Goal: Find specific page/section: Find specific page/section

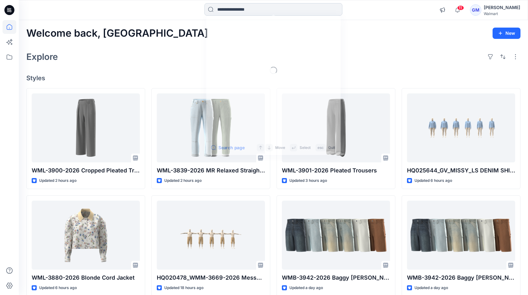
click at [247, 7] on input at bounding box center [273, 9] width 138 height 13
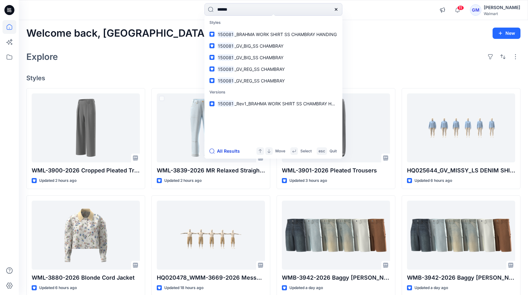
type input "******"
click at [224, 152] on button "All Results" at bounding box center [226, 151] width 34 height 8
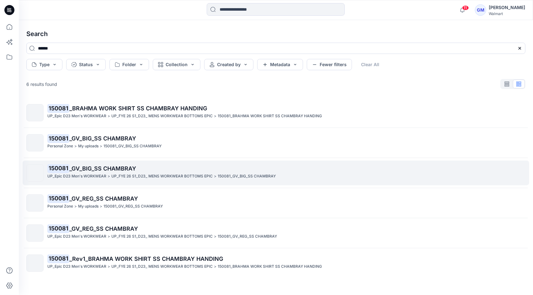
click at [89, 174] on p "UP_Epic D23 Men's WORKWEAR" at bounding box center [76, 176] width 59 height 7
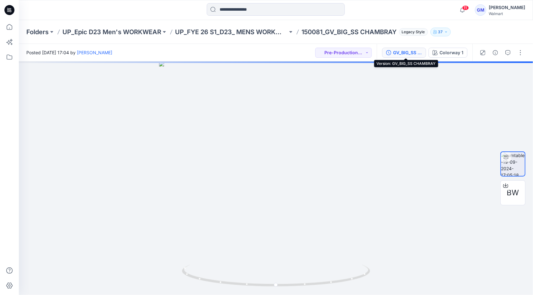
click at [410, 53] on div "GV_BIG_SS CHAMBRAY" at bounding box center [407, 52] width 29 height 7
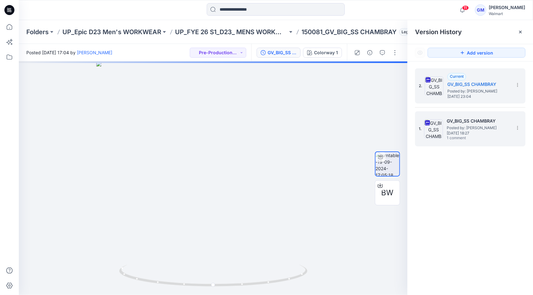
click at [476, 126] on span "Posted by: [PERSON_NAME]" at bounding box center [478, 128] width 63 height 6
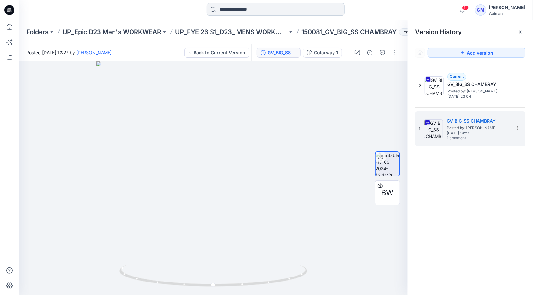
click at [240, 11] on input at bounding box center [276, 9] width 138 height 13
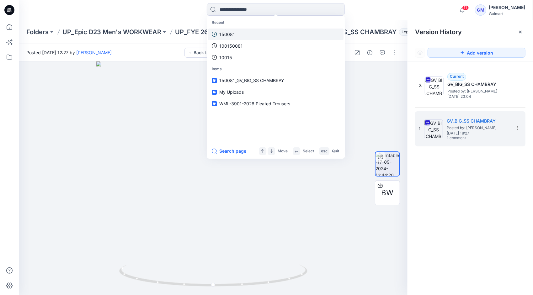
click at [235, 30] on link "150081" at bounding box center [275, 35] width 135 height 12
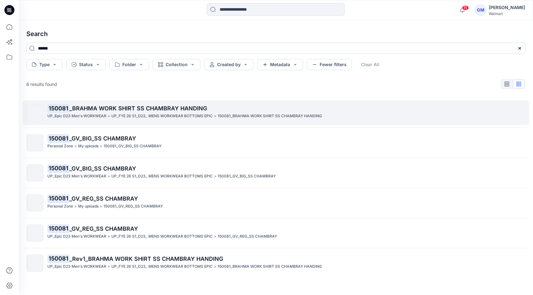
click at [82, 117] on p "UP_Epic D23 Men's WORKWEAR" at bounding box center [76, 116] width 59 height 7
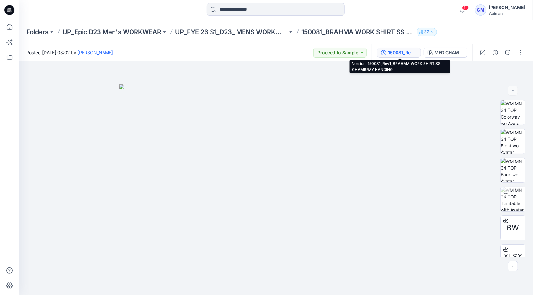
click at [395, 51] on div "150081_Rev1_BRAHMA WORK SHIRT SS CHAMBRAY HANDING" at bounding box center [402, 52] width 29 height 7
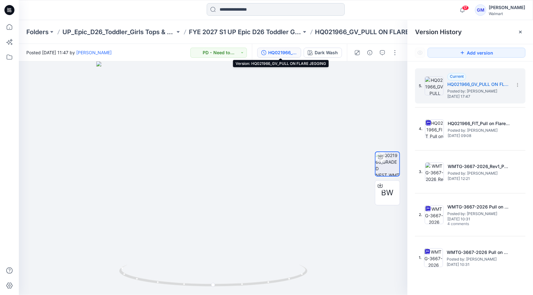
click at [236, 13] on input at bounding box center [276, 9] width 138 height 13
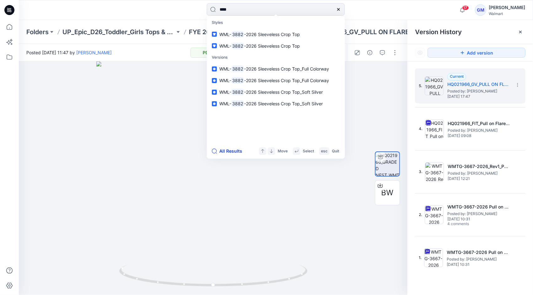
type input "****"
click at [235, 152] on button "All Results" at bounding box center [229, 151] width 34 height 8
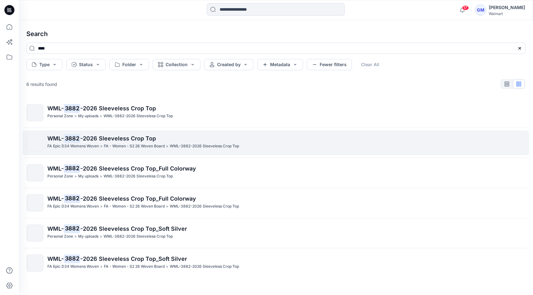
click at [124, 139] on span "-2026 Sleeveless Crop Top" at bounding box center [118, 138] width 76 height 7
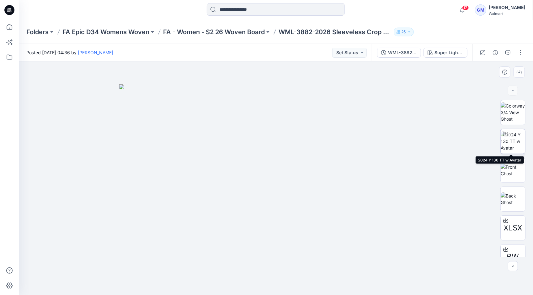
click at [513, 142] on img at bounding box center [513, 141] width 24 height 20
drag, startPoint x: 347, startPoint y: 283, endPoint x: 194, endPoint y: 261, distance: 154.3
click at [194, 261] on div at bounding box center [276, 178] width 514 height 234
drag, startPoint x: 252, startPoint y: 191, endPoint x: 260, endPoint y: 179, distance: 14.4
